Goal: Complete application form

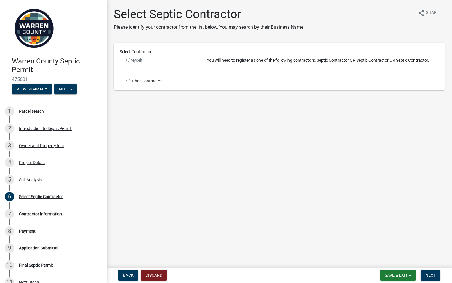
click at [129, 59] on input "radio" at bounding box center [129, 60] width 4 height 4
radio input "false"
click at [128, 81] on input "radio" at bounding box center [129, 81] width 4 height 4
radio input "true"
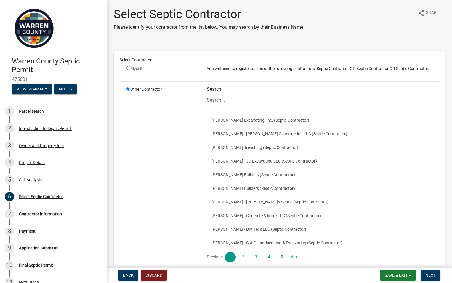
click at [215, 99] on input "Search" at bounding box center [323, 100] width 232 height 12
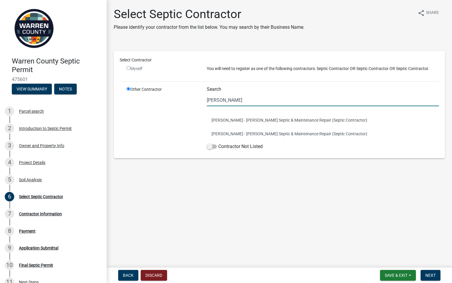
type input "[PERSON_NAME]"
click at [167, 109] on div "Other Contractor" at bounding box center [162, 119] width 80 height 66
click at [228, 133] on button "[PERSON_NAME] - [PERSON_NAME] Septic & Maintenance Repair (Septic Contractor)" at bounding box center [323, 134] width 232 height 14
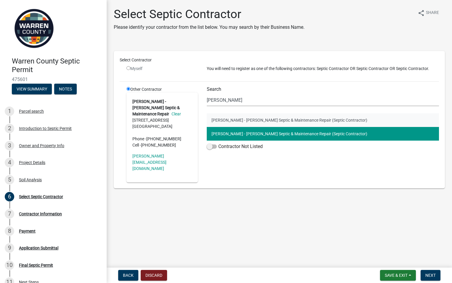
click at [220, 120] on button "[PERSON_NAME] - [PERSON_NAME] Septic & Maintenance Repair (Septic Contractor)" at bounding box center [323, 120] width 232 height 14
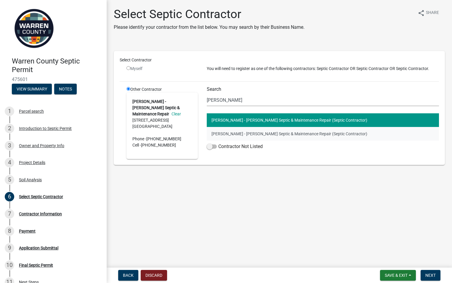
click at [223, 132] on button "[PERSON_NAME] - [PERSON_NAME] Septic & Maintenance Repair (Septic Contractor)" at bounding box center [323, 134] width 232 height 14
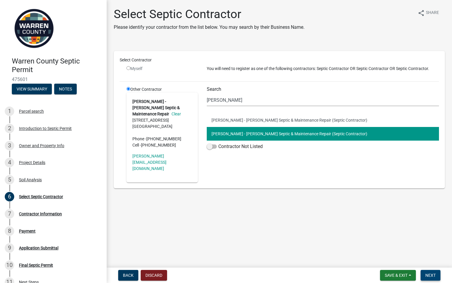
click at [432, 276] on span "Next" at bounding box center [431, 275] width 10 height 5
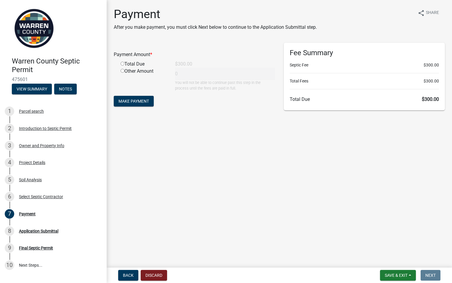
click at [123, 62] on input "radio" at bounding box center [123, 64] width 4 height 4
radio input "true"
type input "300"
click at [135, 101] on span "Make Payment" at bounding box center [134, 101] width 31 height 5
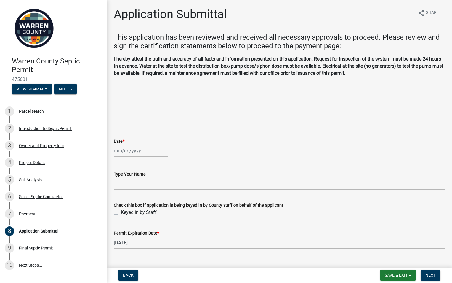
select select "9"
select select "2025"
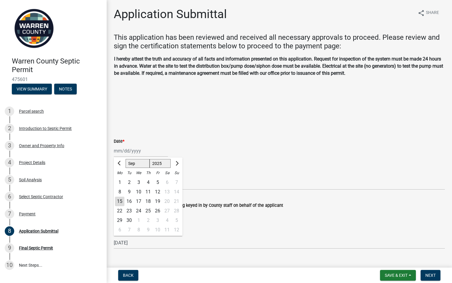
click at [122, 151] on div "Jan Feb Mar Apr May Jun Jul Aug Sep Oct Nov Dec 1525 1526 1527 1528 1529 1530 1…" at bounding box center [141, 151] width 54 height 12
click at [119, 200] on div "15" at bounding box center [119, 200] width 9 height 9
type input "09/15/2025"
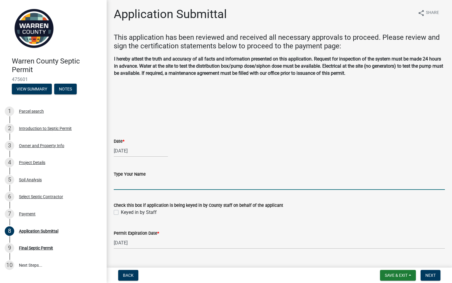
click at [119, 183] on input "Type Your Name" at bounding box center [279, 184] width 331 height 12
type input "Rick Rogers"
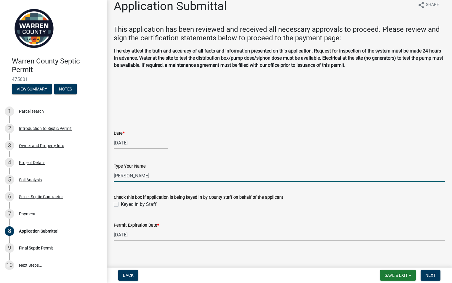
scroll to position [12, 0]
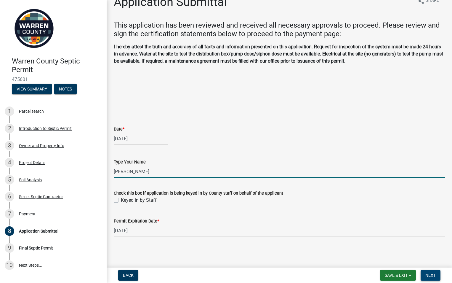
click at [432, 274] on span "Next" at bounding box center [431, 275] width 10 height 5
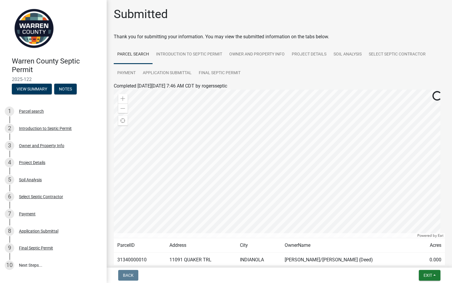
scroll to position [37, 0]
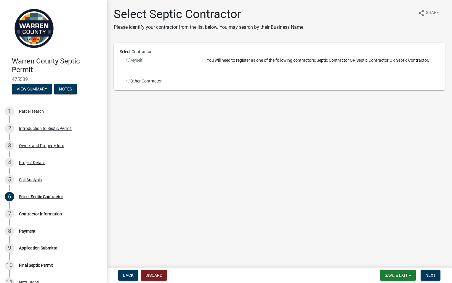
click at [128, 81] on input "radio" at bounding box center [129, 81] width 4 height 4
radio input "true"
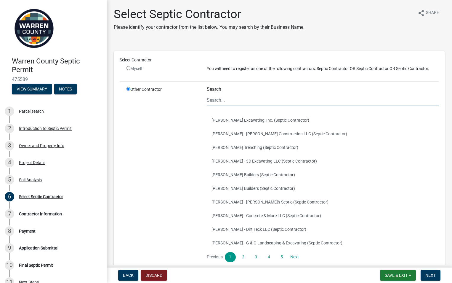
click at [219, 97] on input "Search" at bounding box center [323, 100] width 232 height 12
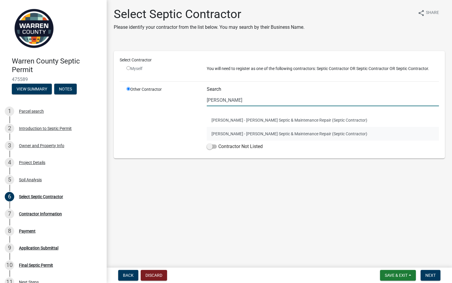
type input "[PERSON_NAME]"
click at [215, 133] on button "[PERSON_NAME] - [PERSON_NAME] Septic & Maintenance Repair (Septic Contractor)" at bounding box center [323, 134] width 232 height 14
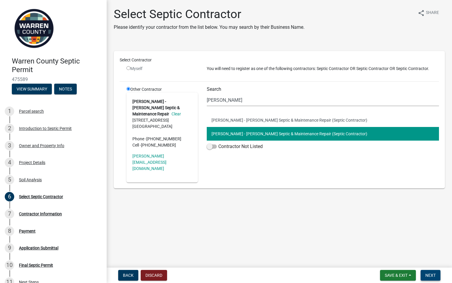
click at [435, 275] on span "Next" at bounding box center [431, 275] width 10 height 5
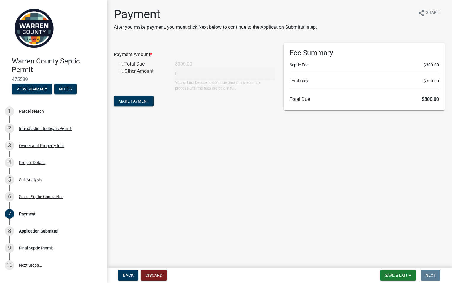
click at [122, 64] on input "radio" at bounding box center [123, 64] width 4 height 4
radio input "true"
type input "300"
click at [124, 99] on span "Make Payment" at bounding box center [134, 101] width 31 height 5
